Goal: Information Seeking & Learning: Find contact information

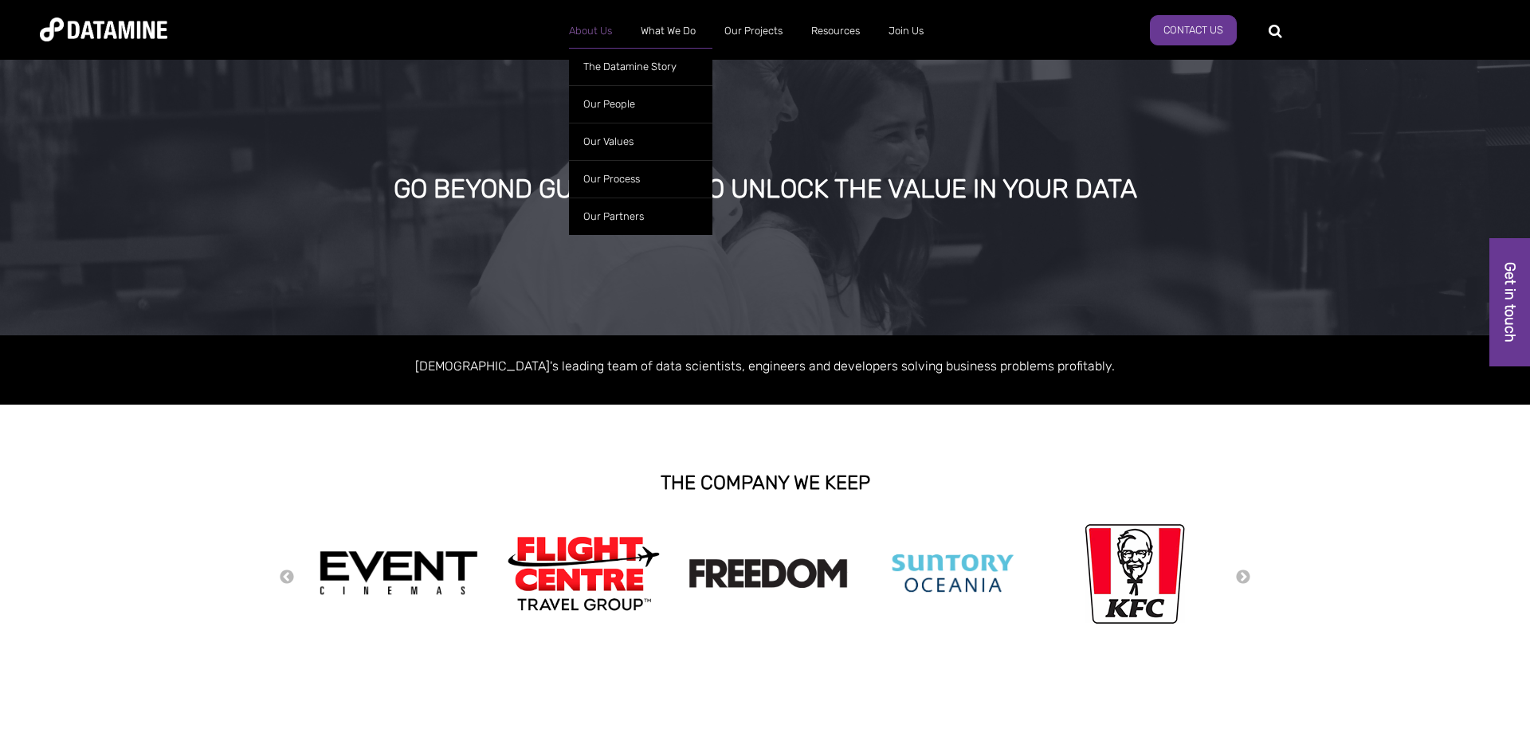
click at [598, 25] on link "About Us" at bounding box center [591, 30] width 72 height 41
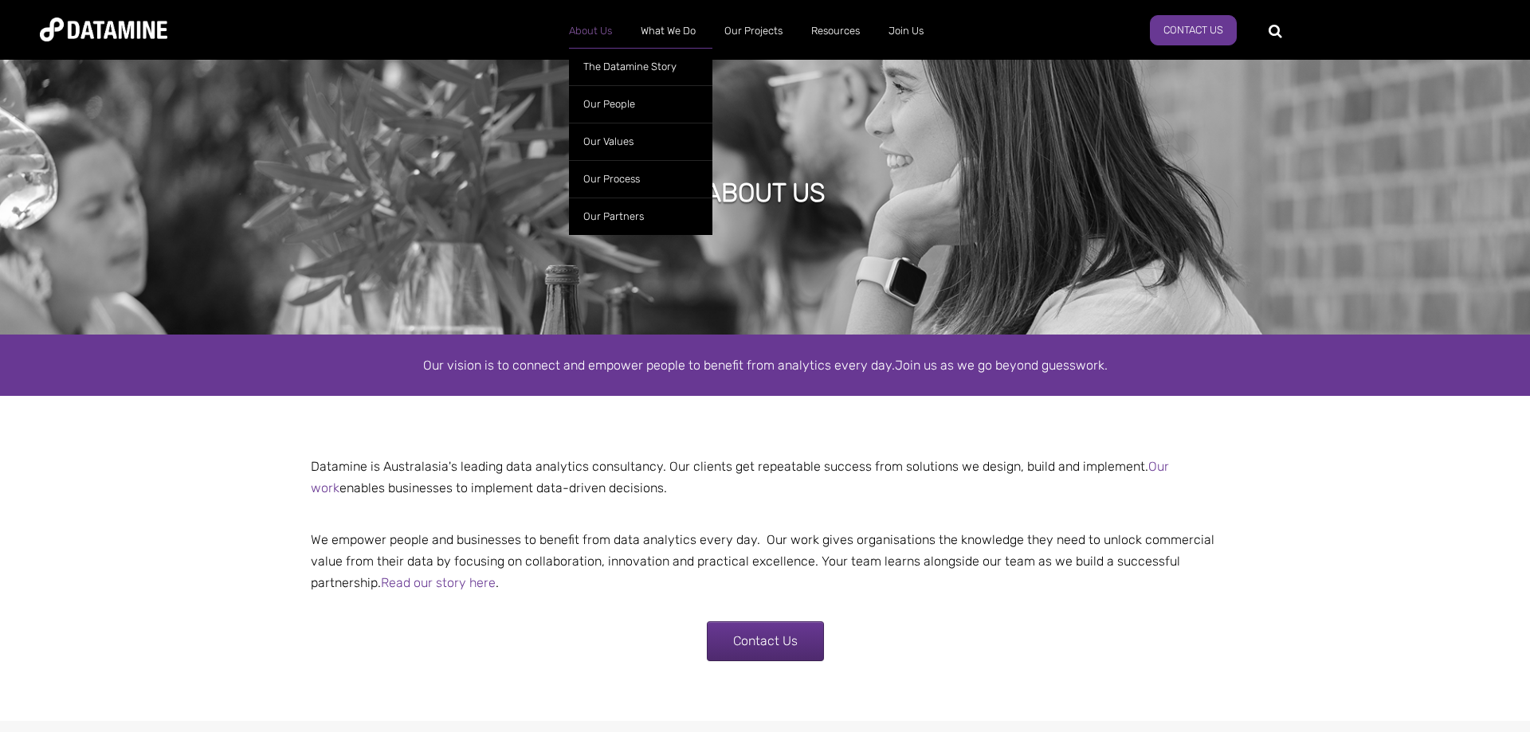
click at [590, 37] on link "About Us" at bounding box center [591, 30] width 72 height 41
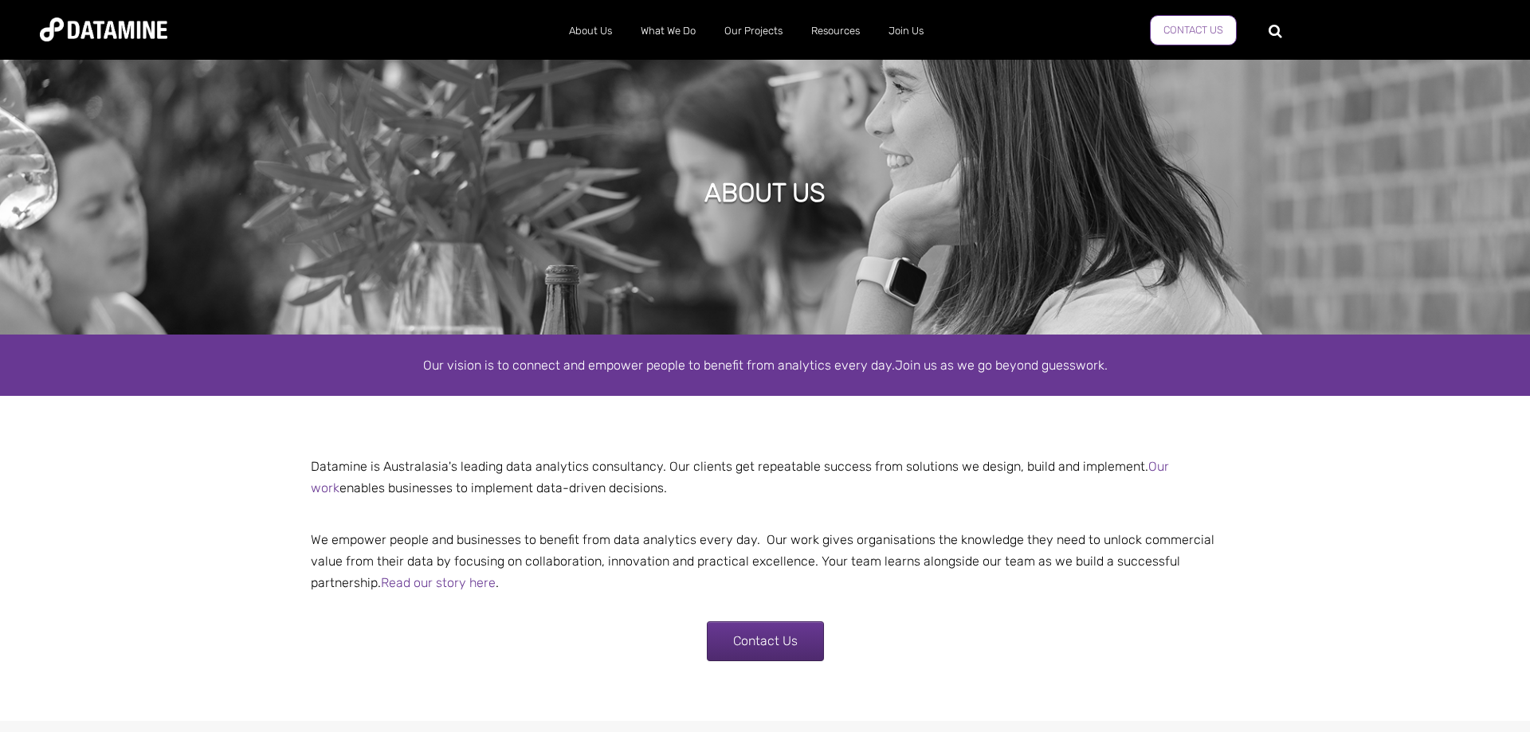
drag, startPoint x: 1230, startPoint y: 30, endPoint x: 1219, endPoint y: 29, distance: 11.3
click at [1230, 29] on link "Contact Us" at bounding box center [1193, 30] width 87 height 30
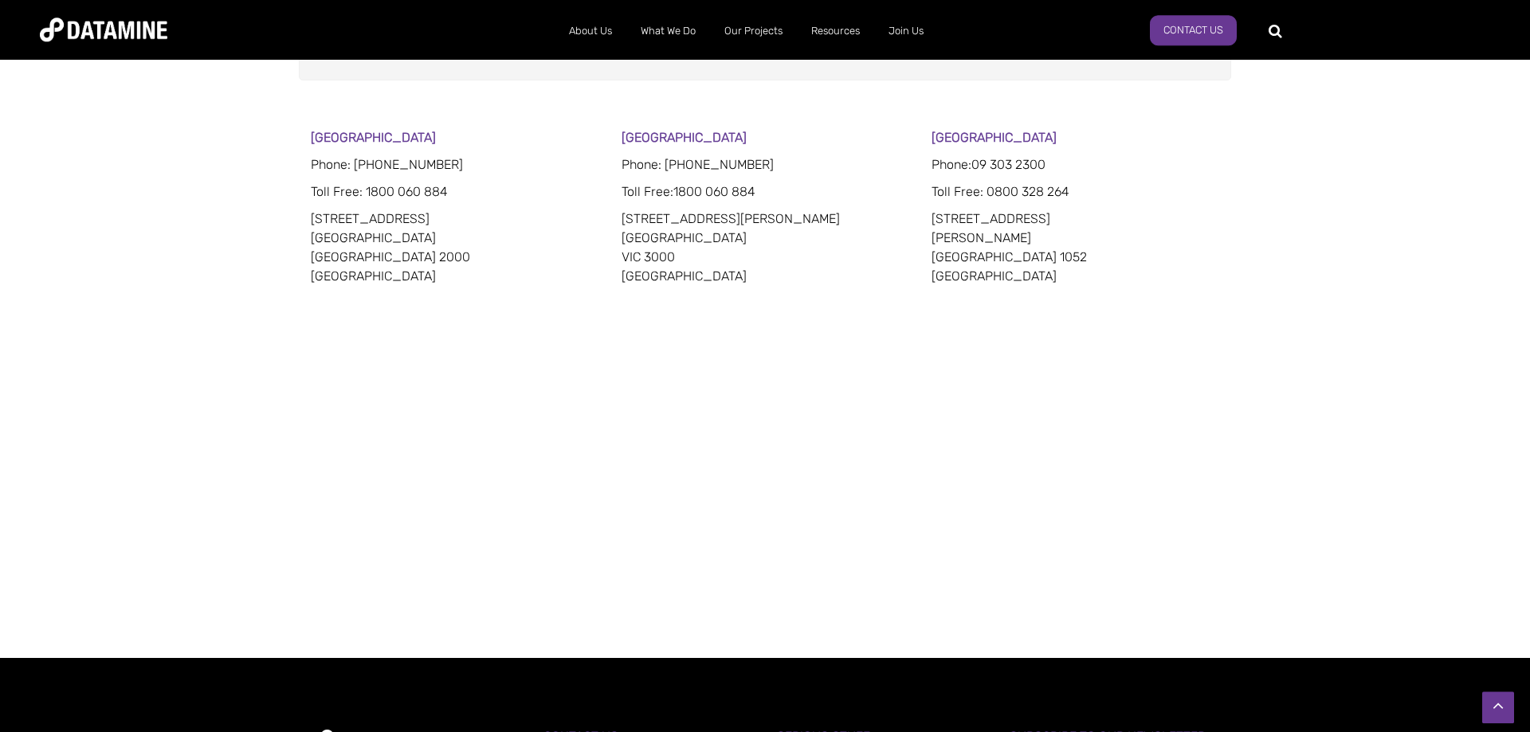
scroll to position [813, 0]
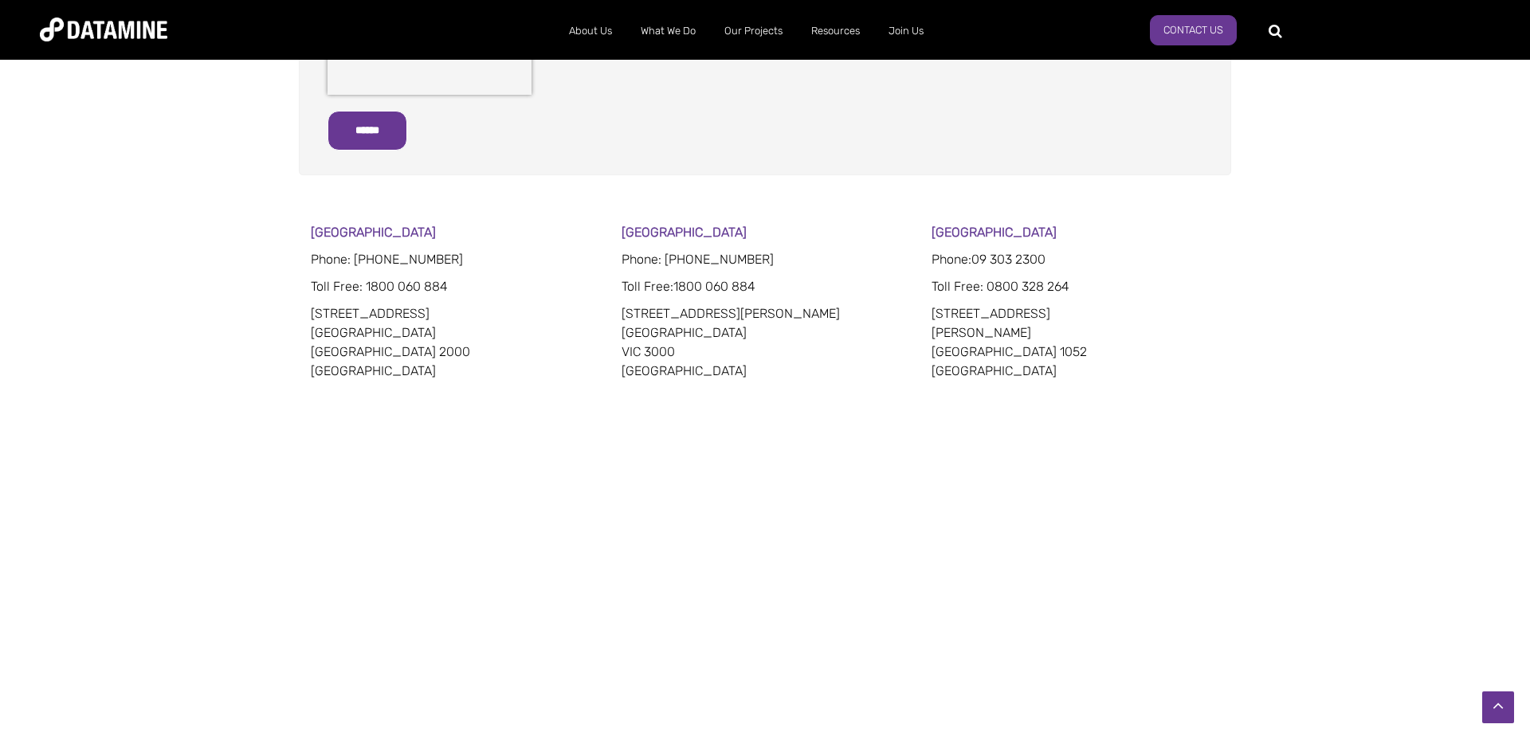
click at [653, 237] on strong "[GEOGRAPHIC_DATA]" at bounding box center [683, 232] width 125 height 15
copy strong "[GEOGRAPHIC_DATA]"
click at [971, 234] on strong "[GEOGRAPHIC_DATA]" at bounding box center [993, 232] width 125 height 15
click at [970, 234] on strong "[GEOGRAPHIC_DATA]" at bounding box center [993, 232] width 125 height 15
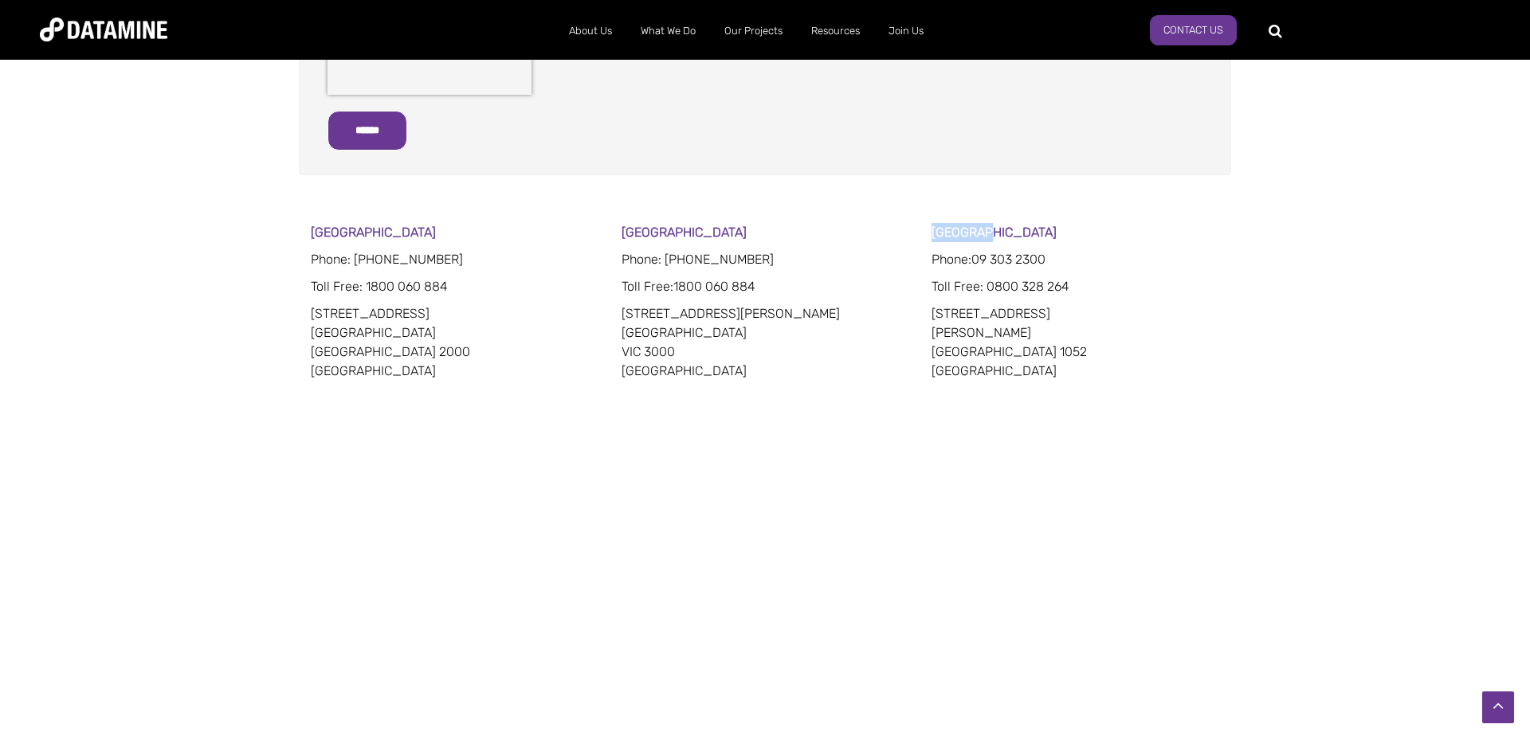
copy strong "[GEOGRAPHIC_DATA]"
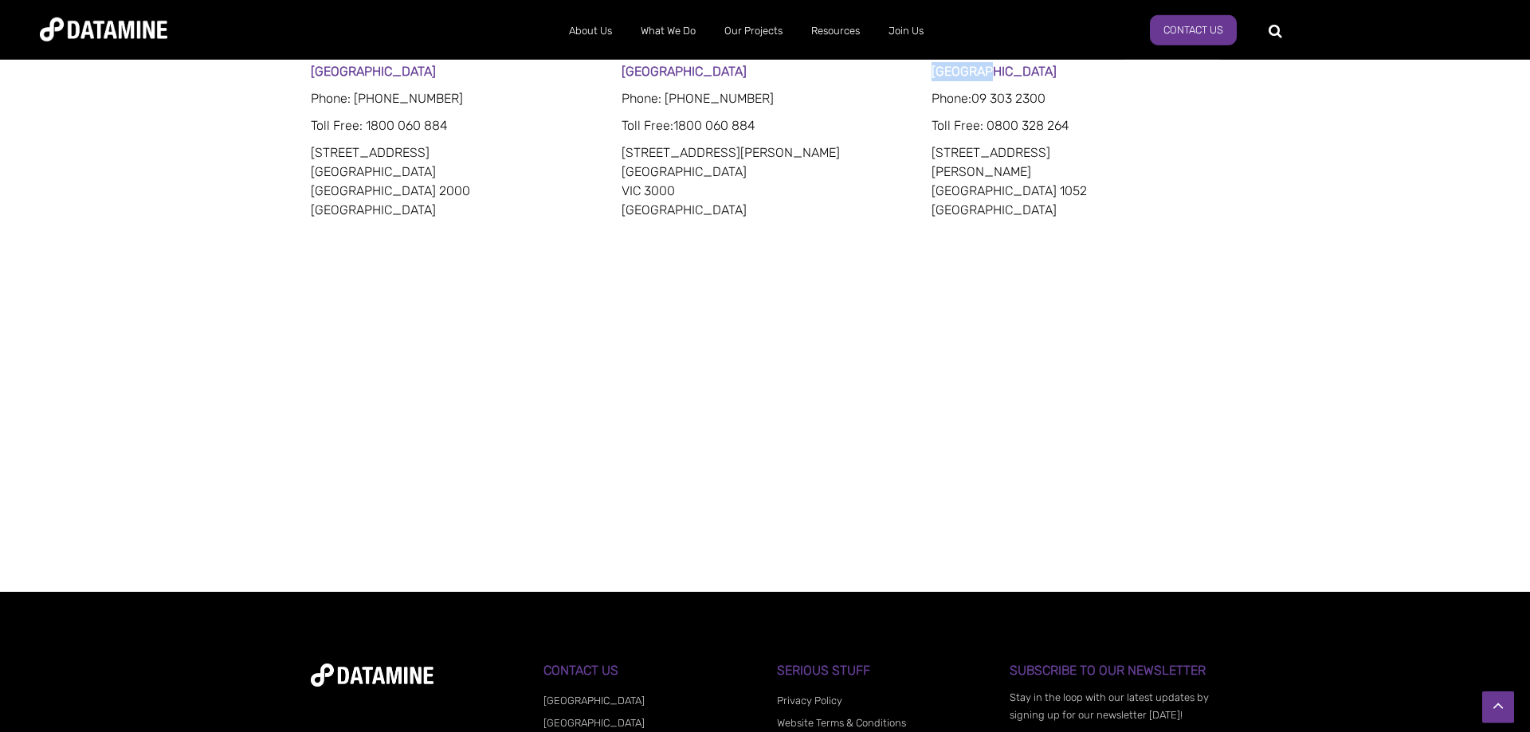
scroll to position [975, 0]
